Goal: Book appointment/travel/reservation

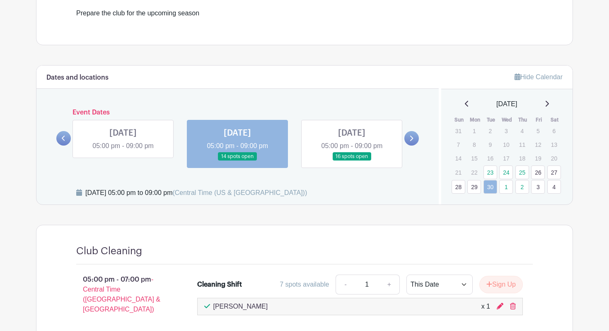
scroll to position [266, 0]
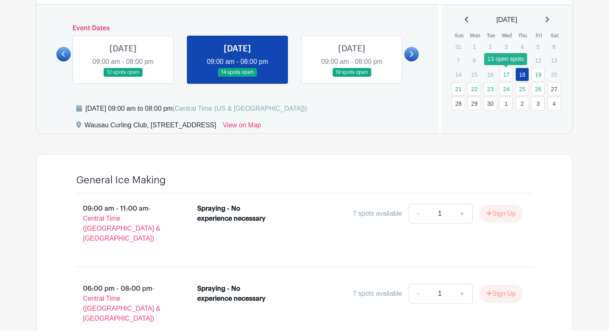
click at [506, 75] on link "17" at bounding box center [506, 75] width 14 height 14
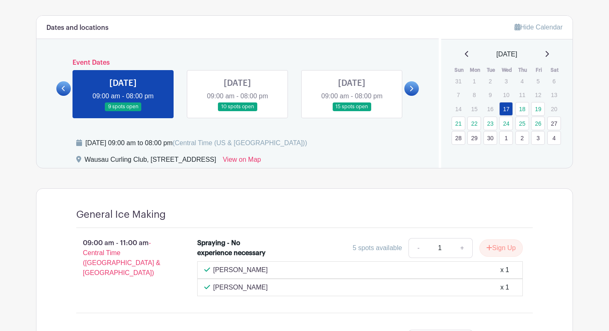
scroll to position [219, 0]
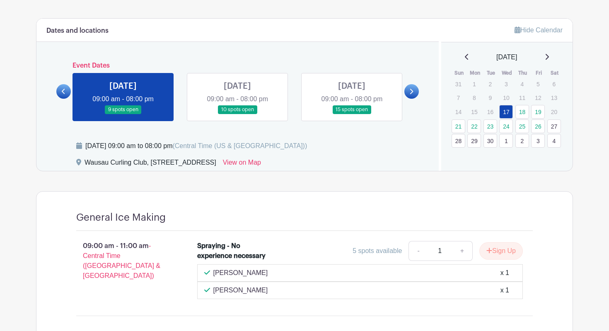
click at [237, 114] on link at bounding box center [237, 114] width 0 height 0
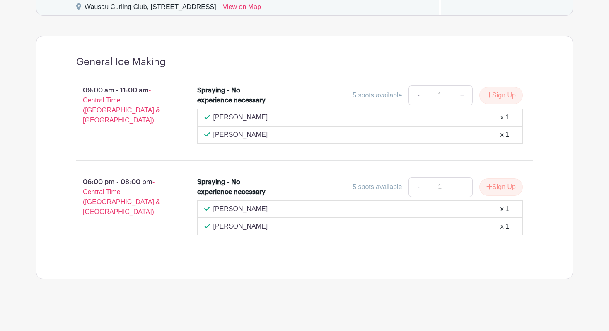
scroll to position [374, 0]
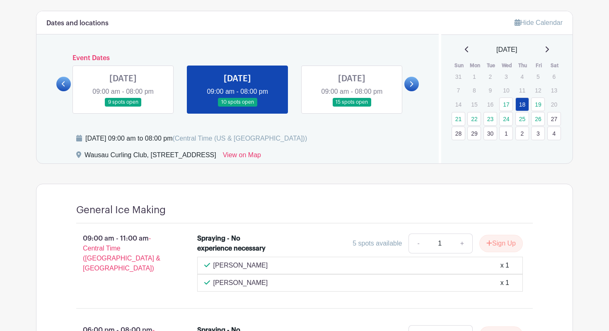
scroll to position [225, 0]
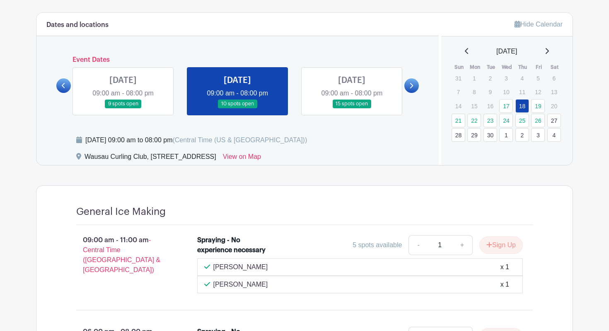
click at [352, 108] on link at bounding box center [352, 108] width 0 height 0
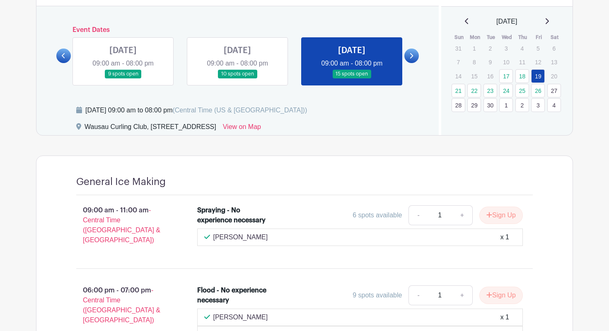
scroll to position [241, 0]
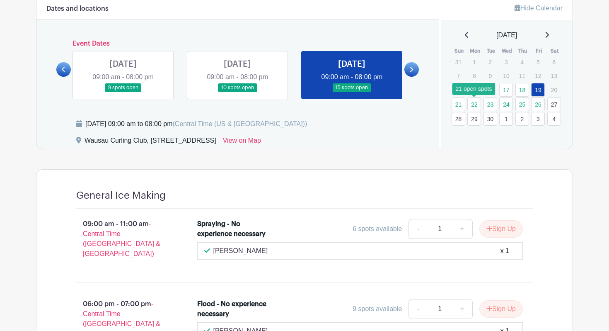
click at [477, 102] on link "22" at bounding box center [474, 104] width 14 height 14
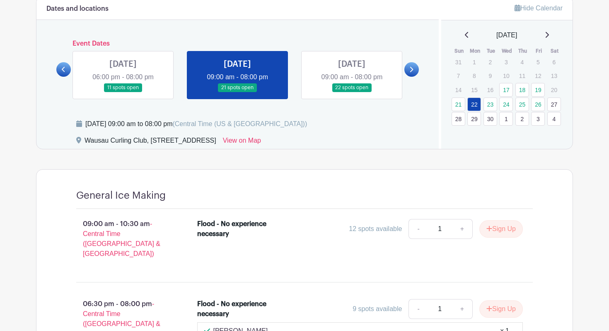
scroll to position [320, 0]
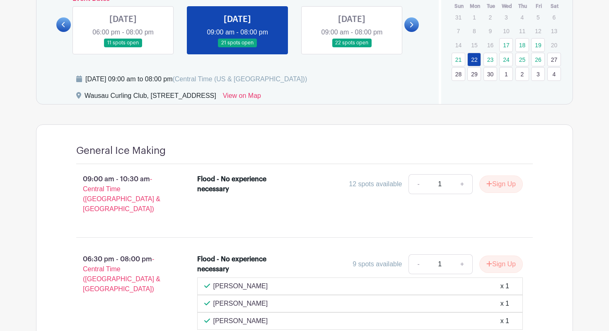
scroll to position [284, 0]
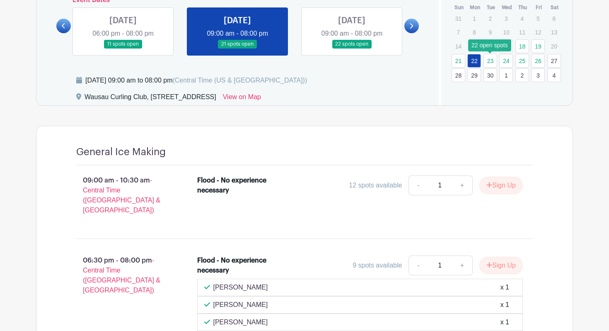
click at [489, 56] on link "23" at bounding box center [491, 61] width 14 height 14
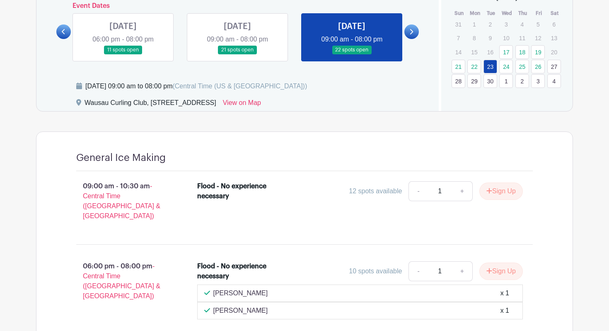
scroll to position [268, 0]
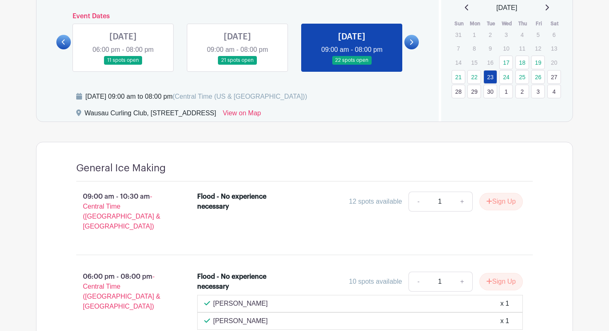
scroll to position [310, 0]
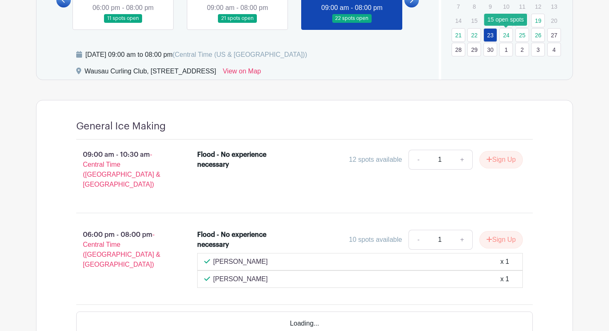
click at [509, 33] on link "24" at bounding box center [506, 35] width 14 height 14
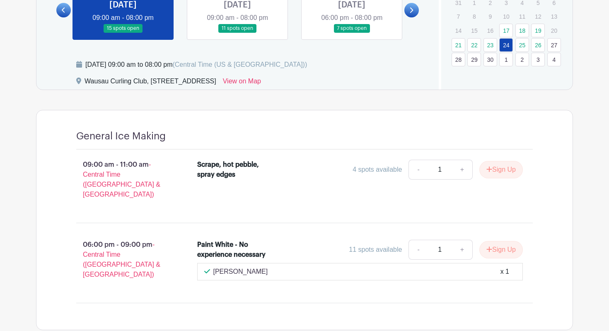
scroll to position [291, 0]
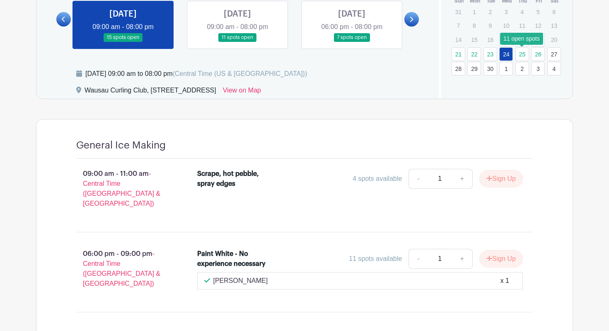
click at [524, 56] on link "25" at bounding box center [523, 54] width 14 height 14
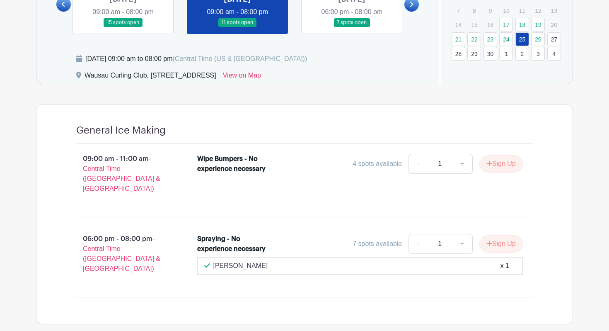
scroll to position [308, 0]
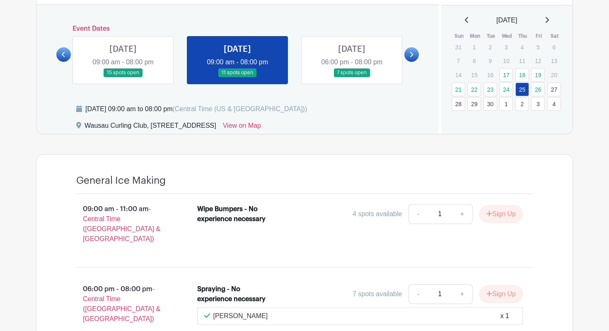
scroll to position [253, 0]
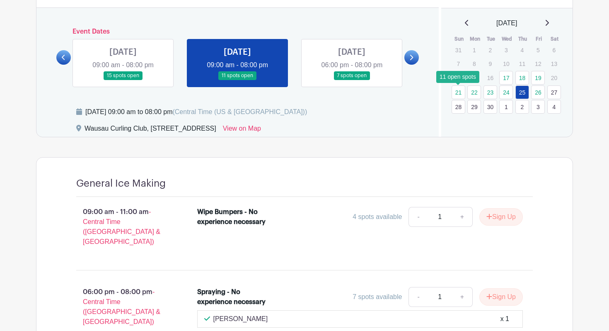
click at [460, 92] on link "21" at bounding box center [459, 92] width 14 height 14
